Goal: Task Accomplishment & Management: Use online tool/utility

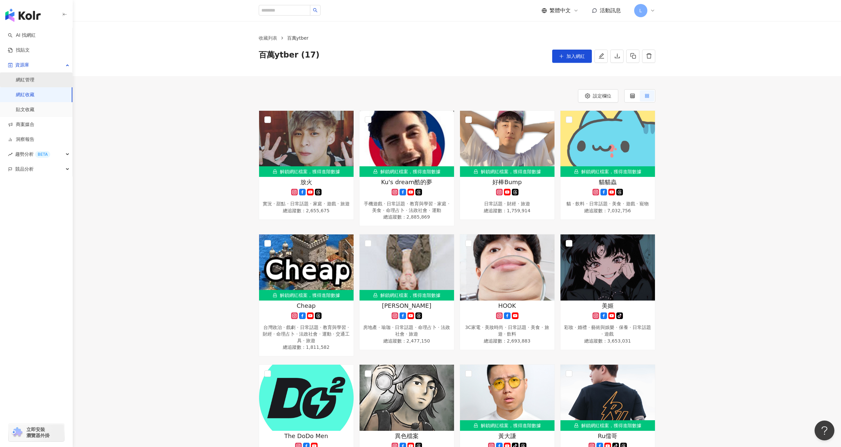
click at [33, 79] on link "網紅管理" at bounding box center [25, 80] width 18 height 7
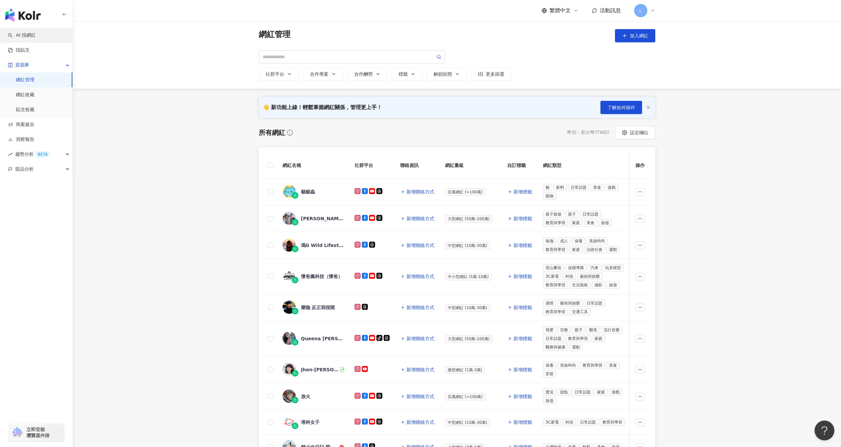
click at [33, 37] on link "AI 找網紅" at bounding box center [22, 35] width 28 height 7
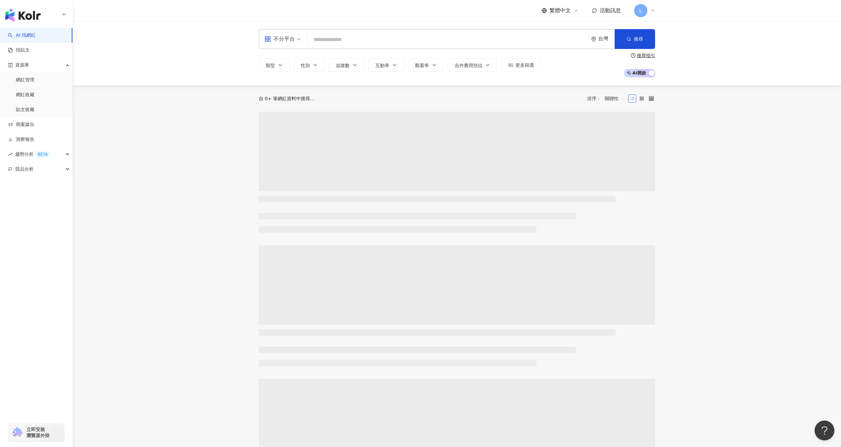
drag, startPoint x: 289, startPoint y: 40, endPoint x: 293, endPoint y: 45, distance: 6.6
click at [289, 41] on div "不分平台" at bounding box center [279, 39] width 30 height 11
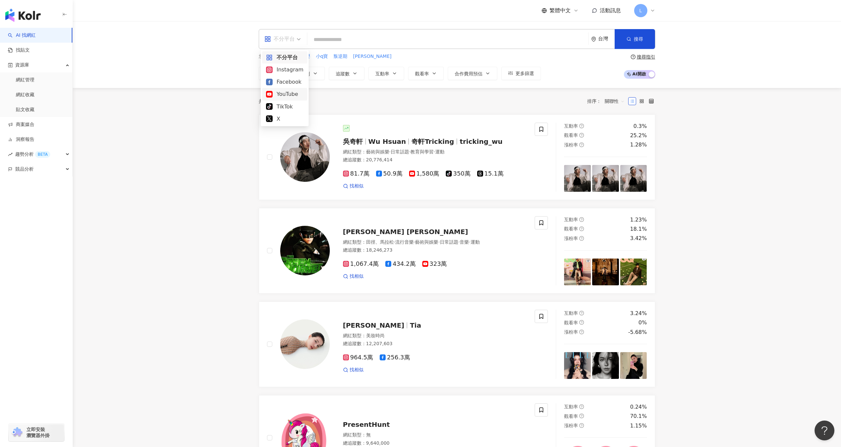
click at [288, 93] on div "YouTube" at bounding box center [284, 94] width 37 height 8
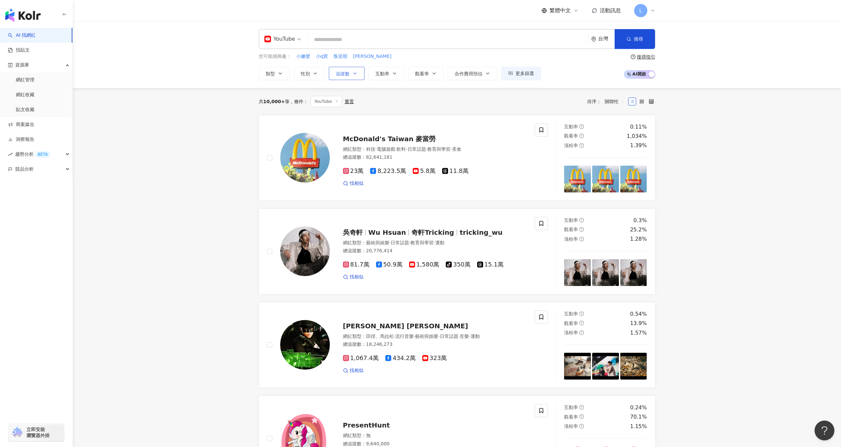
click at [346, 75] on span "追蹤數" at bounding box center [343, 73] width 14 height 5
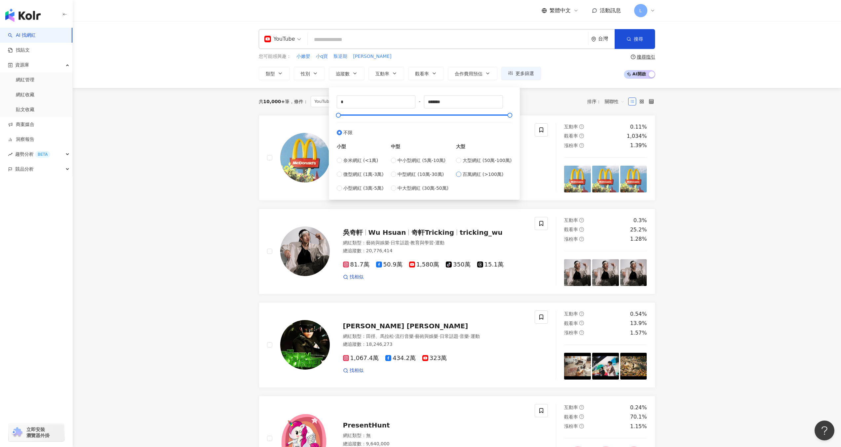
type input "*******"
type input "*********"
click at [542, 98] on div "共 10,000+ 筆 條件 ： YouTube 重置 排序： 關聯性" at bounding box center [457, 101] width 396 height 11
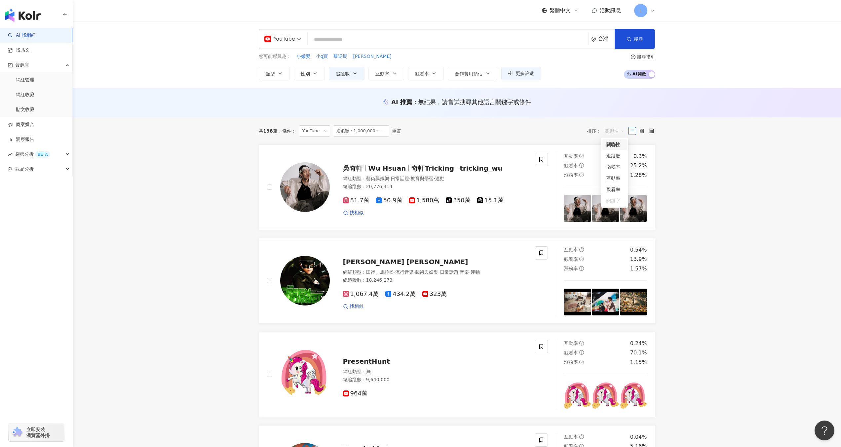
click at [608, 130] on span "關聯性" at bounding box center [614, 131] width 20 height 11
click at [614, 190] on div "觀看率" at bounding box center [614, 189] width 17 height 7
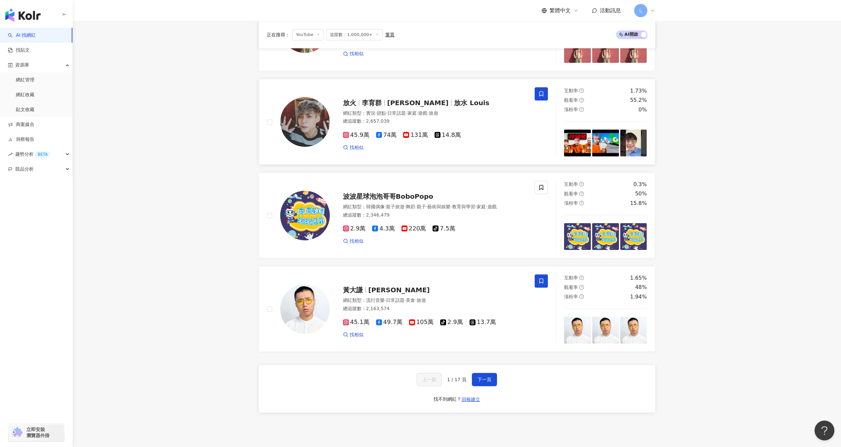
scroll to position [912, 0]
click at [487, 372] on button "下一頁" at bounding box center [484, 378] width 25 height 13
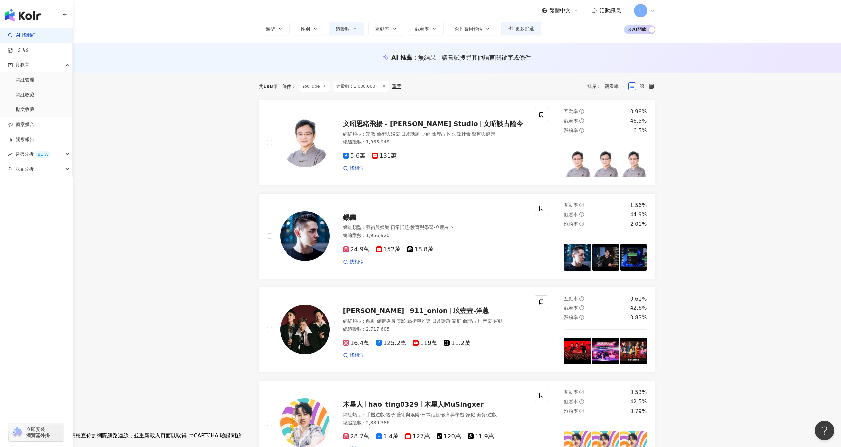
scroll to position [43, 0]
